Goal: Transaction & Acquisition: Purchase product/service

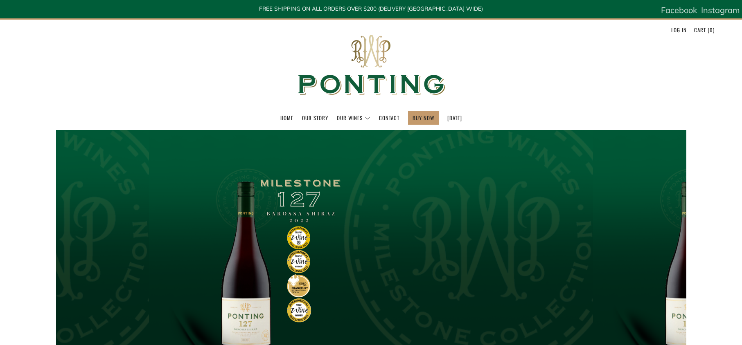
scroll to position [27, 0]
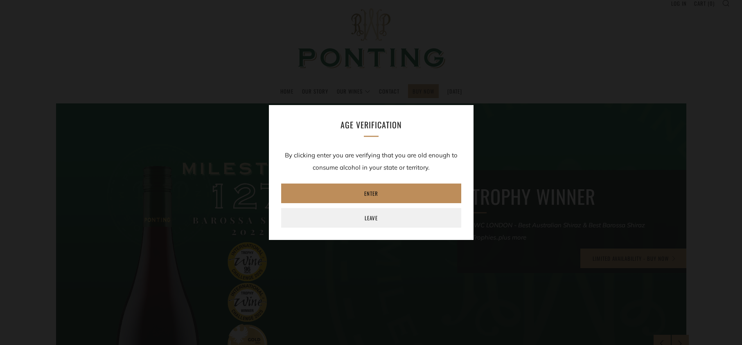
click at [376, 192] on link "Enter" at bounding box center [371, 194] width 180 height 20
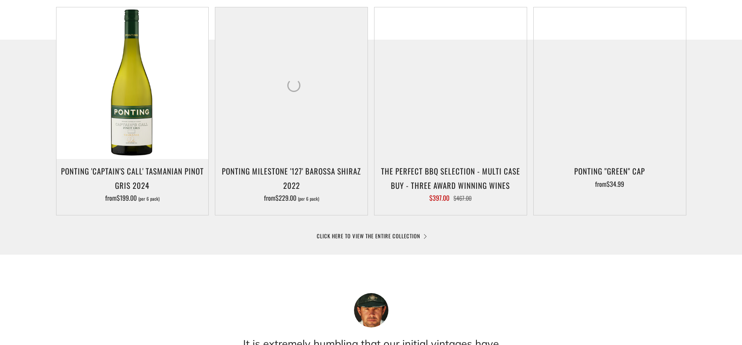
scroll to position [431, 0]
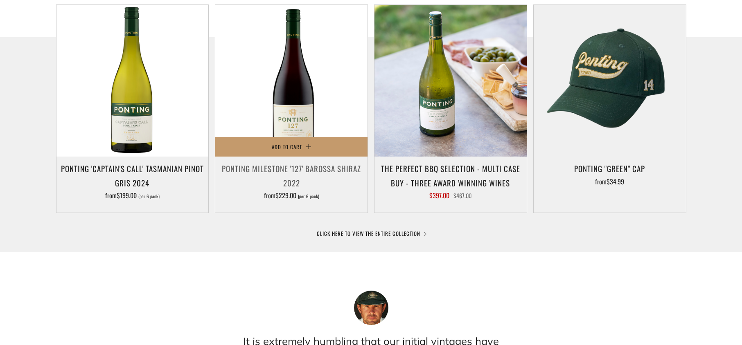
click at [312, 161] on div "Add to Cart Ponting Milestone '127' Barossa Shiraz 2022 from $229.00 (per 6 pac…" at bounding box center [291, 108] width 153 height 209
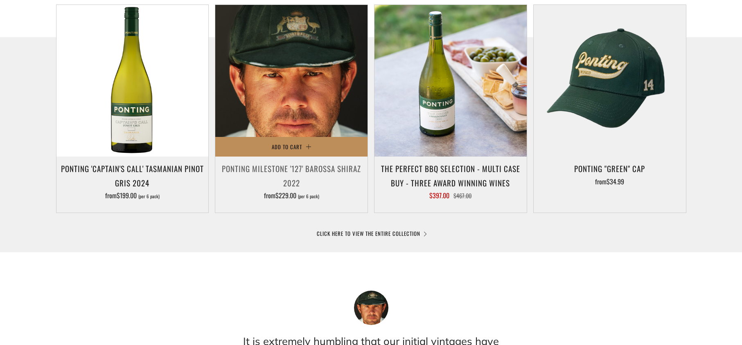
click at [319, 151] on button "Add to Cart" at bounding box center [291, 147] width 152 height 20
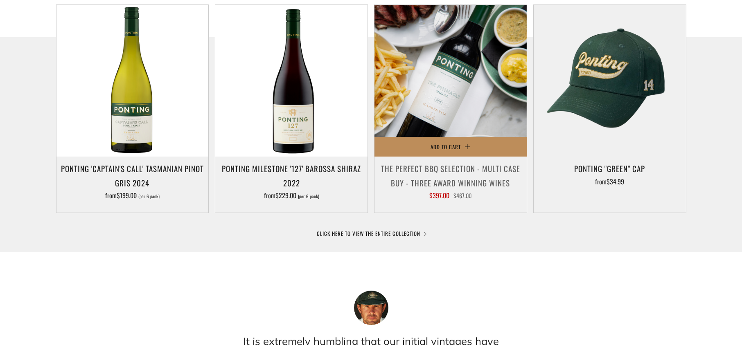
scroll to position [0, 0]
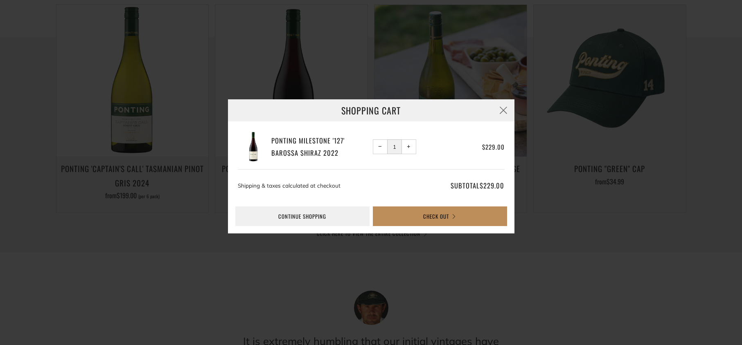
click at [412, 219] on button "Check Out" at bounding box center [440, 217] width 134 height 20
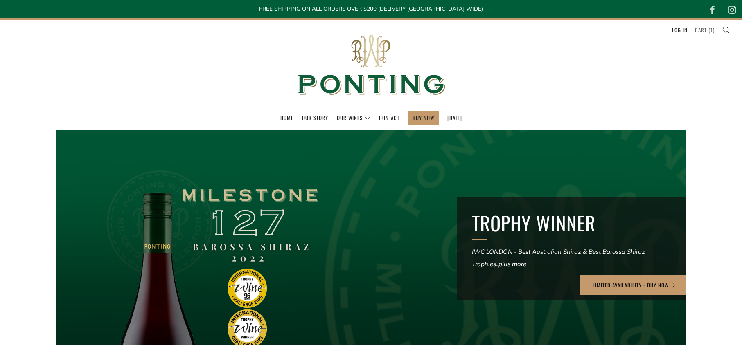
click at [708, 29] on link "Cart ( 1 )" at bounding box center [705, 29] width 20 height 13
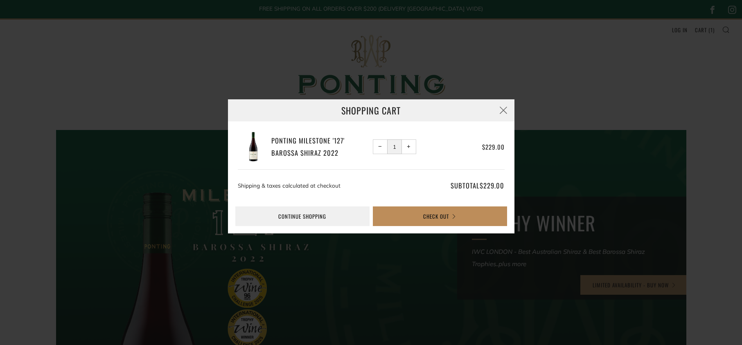
click at [411, 215] on button "Check Out" at bounding box center [440, 217] width 134 height 20
